Goal: Task Accomplishment & Management: Manage account settings

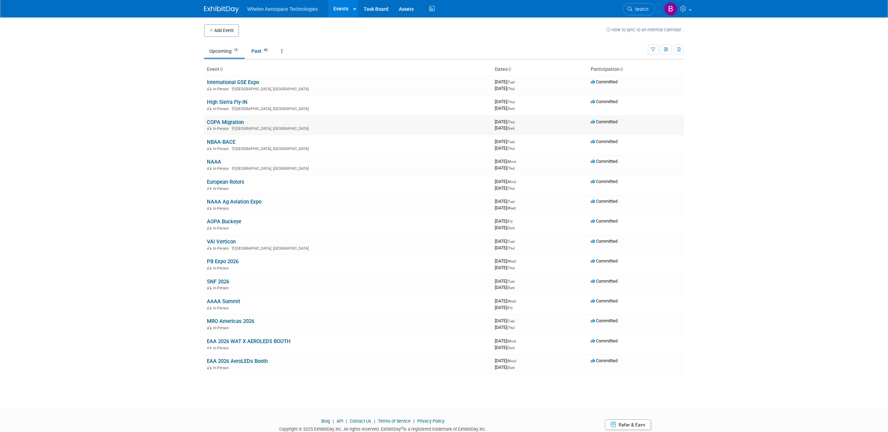
click at [233, 121] on link "COPA Migration" at bounding box center [225, 122] width 37 height 6
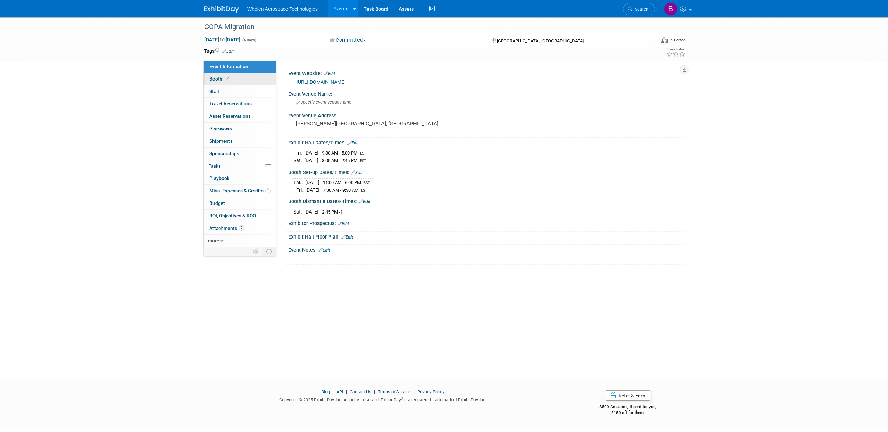
click at [233, 76] on link "Booth" at bounding box center [240, 79] width 72 height 12
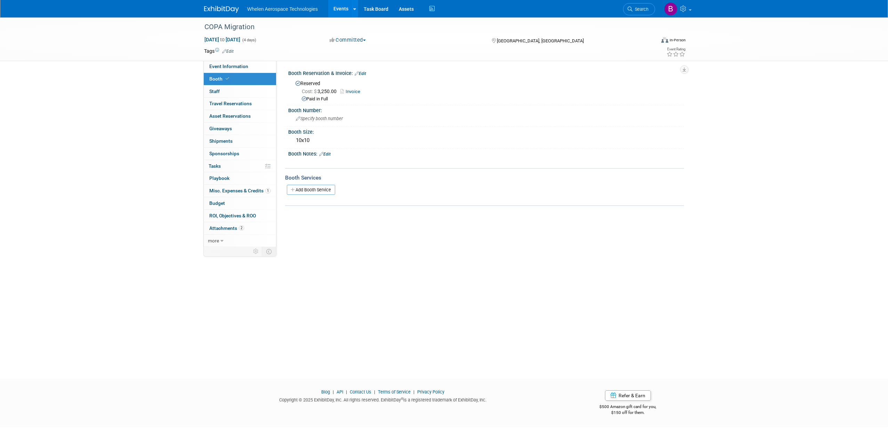
click at [305, 187] on link "Add Booth Service" at bounding box center [311, 190] width 48 height 10
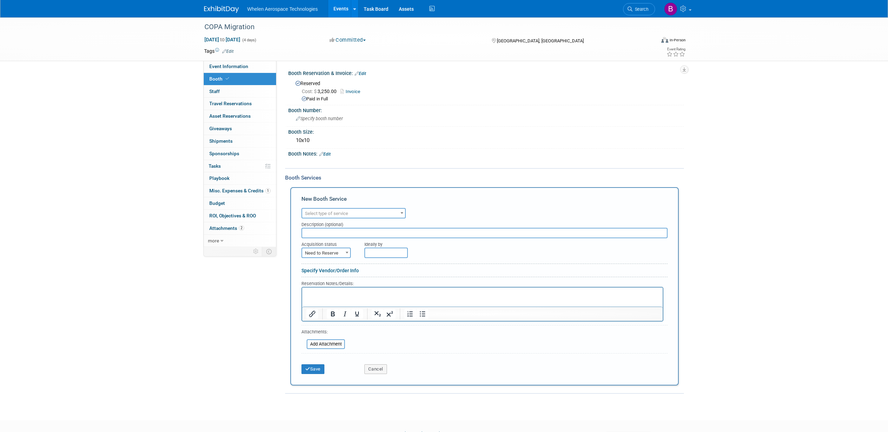
click at [330, 295] on p "Rich Text Area. Press ALT-0 for help." at bounding box center [482, 293] width 352 height 7
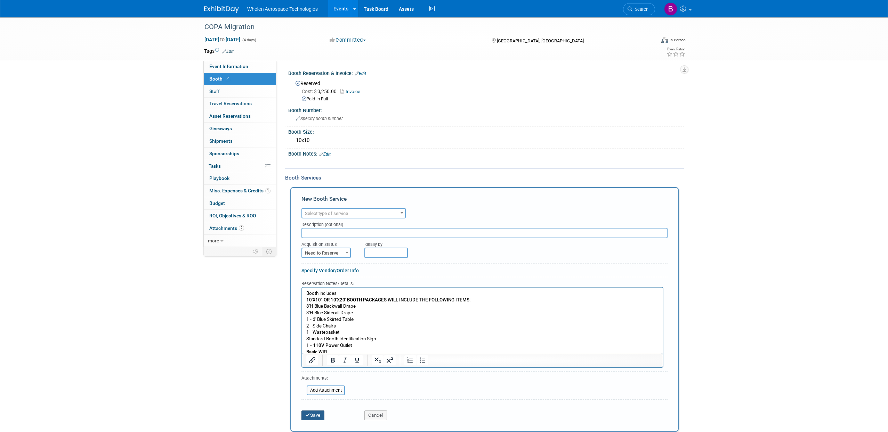
click at [319, 411] on button "Save" at bounding box center [312, 416] width 23 height 10
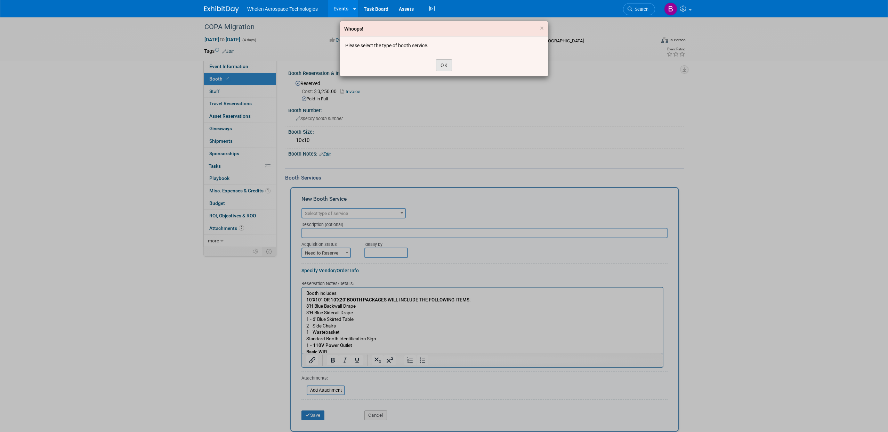
click at [441, 66] on button "OK" at bounding box center [444, 65] width 16 height 12
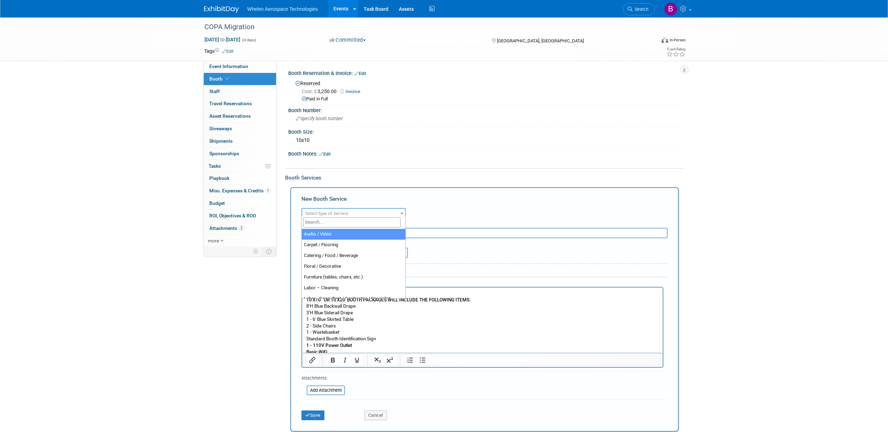
click at [357, 212] on span "Select type of service" at bounding box center [353, 214] width 103 height 10
select select "4"
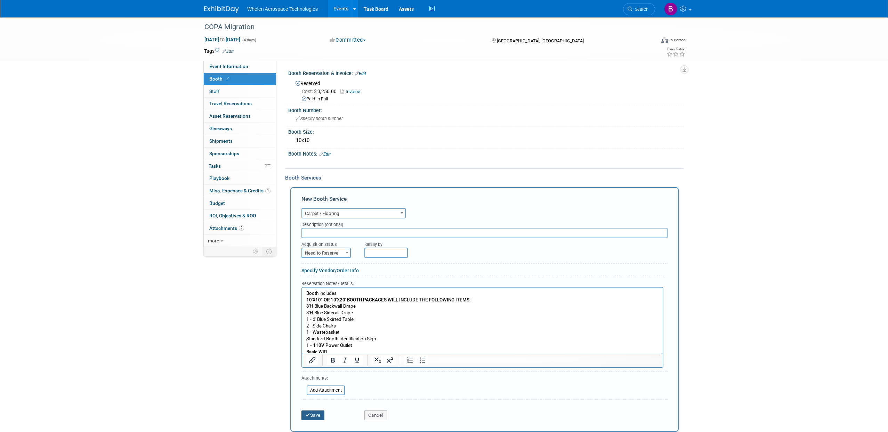
click at [308, 413] on icon "submit" at bounding box center [307, 415] width 5 height 5
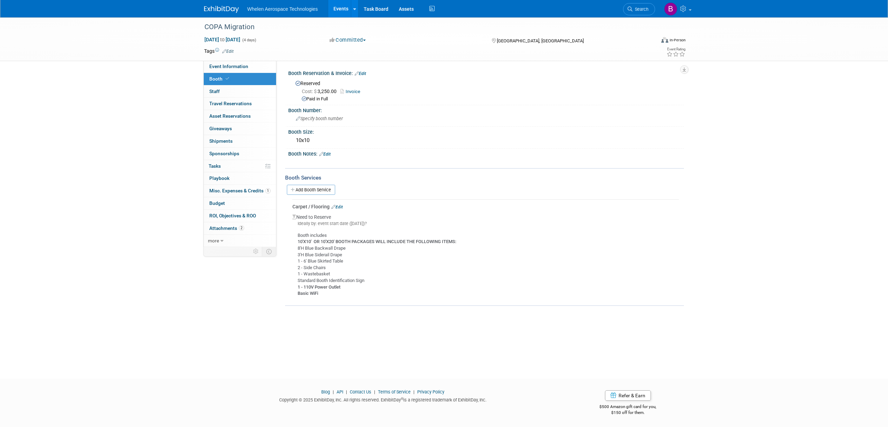
click at [342, 205] on link "Edit" at bounding box center [336, 207] width 11 height 5
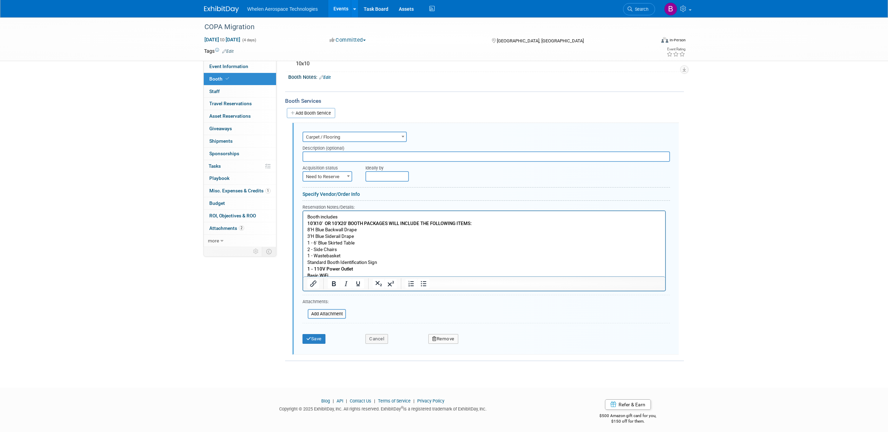
click at [445, 338] on button "Remove" at bounding box center [443, 339] width 30 height 10
click at [484, 339] on link "Yes" at bounding box center [482, 344] width 20 height 11
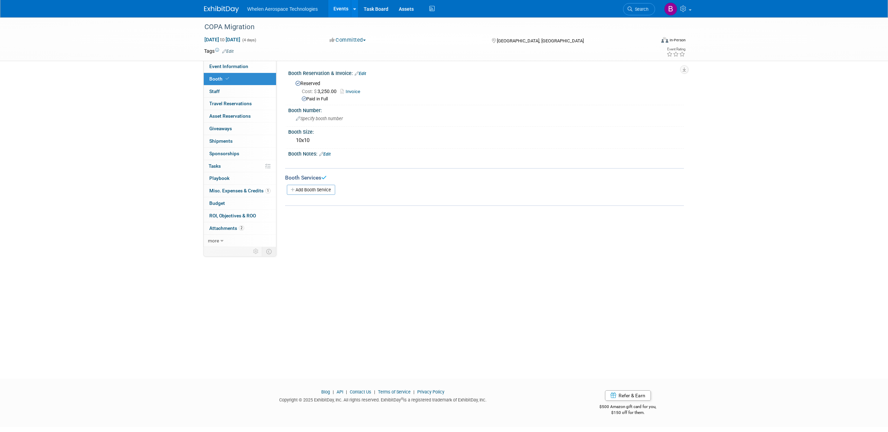
click at [330, 153] on link "Edit" at bounding box center [324, 154] width 11 height 5
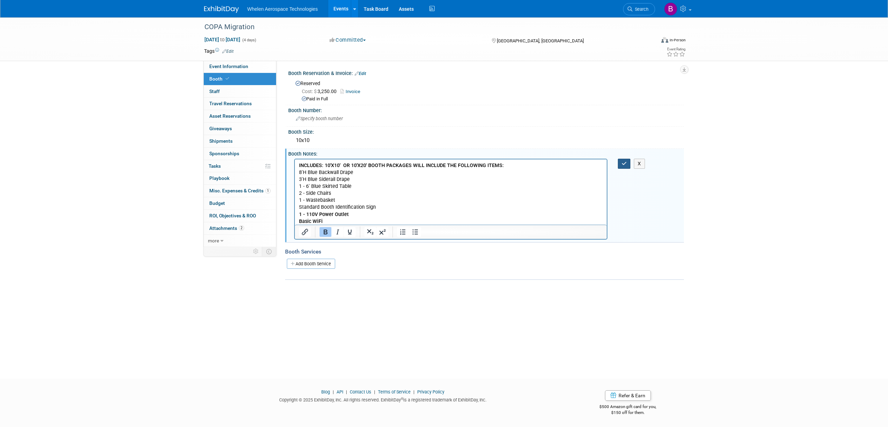
click at [625, 163] on icon "button" at bounding box center [624, 163] width 5 height 5
